Goal: Find contact information: Find contact information

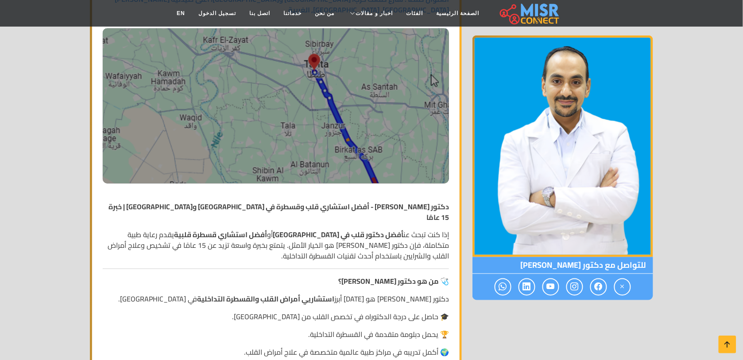
scroll to position [278, 0]
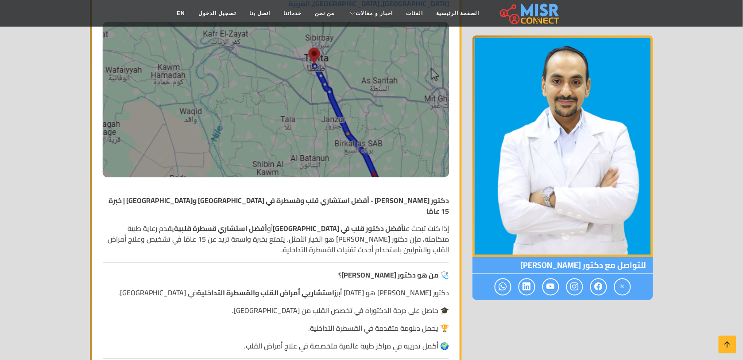
click at [441, 223] on p "إذا كنت تبحث عن أفضل دكتور قلب في [GEOGRAPHIC_DATA] أو أفضل استشاري قسطرة قلبية…" at bounding box center [276, 239] width 346 height 32
click at [368, 193] on strong "دكتور [PERSON_NAME] - أفضل استشاري قلب وقسطرة في [GEOGRAPHIC_DATA] و[GEOGRAPHIC…" at bounding box center [278, 205] width 340 height 24
click at [279, 193] on strong "دكتور [PERSON_NAME] - أفضل استشاري قلب وقسطرة في [GEOGRAPHIC_DATA] و[GEOGRAPHIC…" at bounding box center [278, 205] width 340 height 24
click at [266, 193] on strong "دكتور [PERSON_NAME] - أفضل استشاري قلب وقسطرة في [GEOGRAPHIC_DATA] و[GEOGRAPHIC…" at bounding box center [278, 205] width 340 height 24
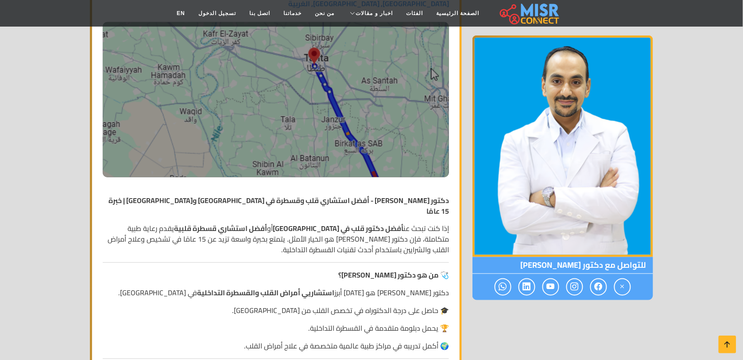
click at [416, 193] on strong "دكتور [PERSON_NAME] - أفضل استشاري قلب وقسطرة في [GEOGRAPHIC_DATA] و[GEOGRAPHIC…" at bounding box center [278, 205] width 340 height 24
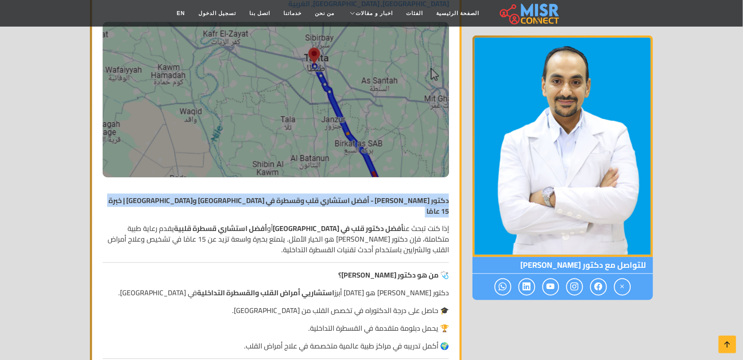
click at [417, 193] on strong "دكتور [PERSON_NAME] - أفضل استشاري قلب وقسطرة في [GEOGRAPHIC_DATA] و[GEOGRAPHIC…" at bounding box center [278, 205] width 340 height 24
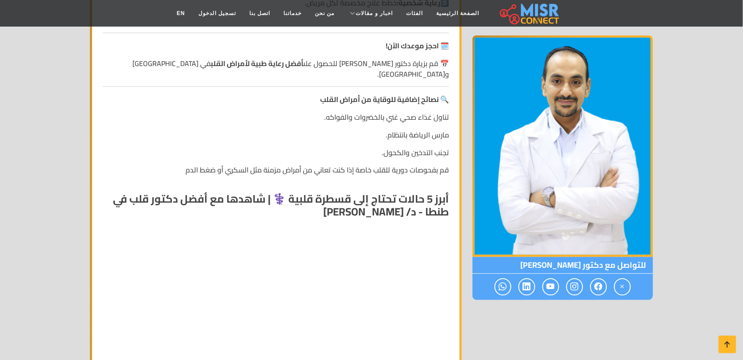
scroll to position [1351, 0]
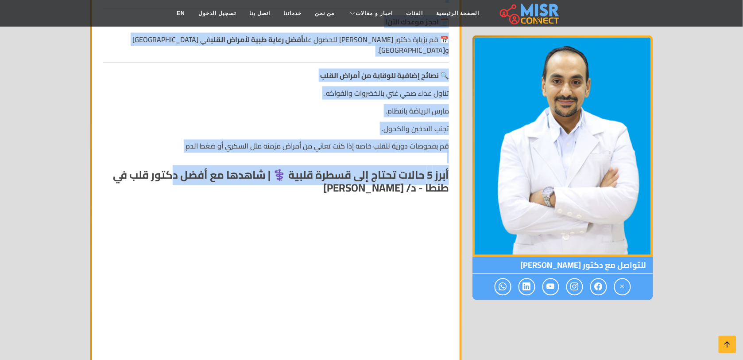
click at [173, 165] on strong "أبرز 5 حالات تحتاج إلى قسطرة قلبية ⚕️ | شاهدها مع أفضل دكتور قلب في طنطا - د/ […" at bounding box center [281, 181] width 336 height 33
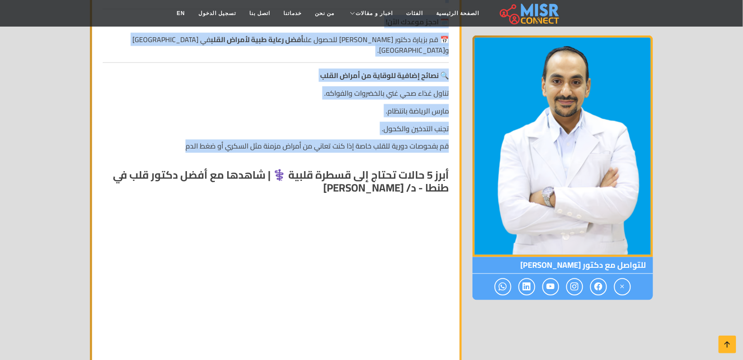
click at [178, 141] on p "قم بفحوصات دورية للقلب خاصة إذا كنت تعاني من أمراض مزمنة مثل السكري أو ضغط الدم" at bounding box center [276, 151] width 346 height 21
copy div "lo: 90989056724 🏥 ipsum dolors 📌 ametcon: adip elit sed، doe tempo incidid، utl…"
